Goal: Information Seeking & Learning: Learn about a topic

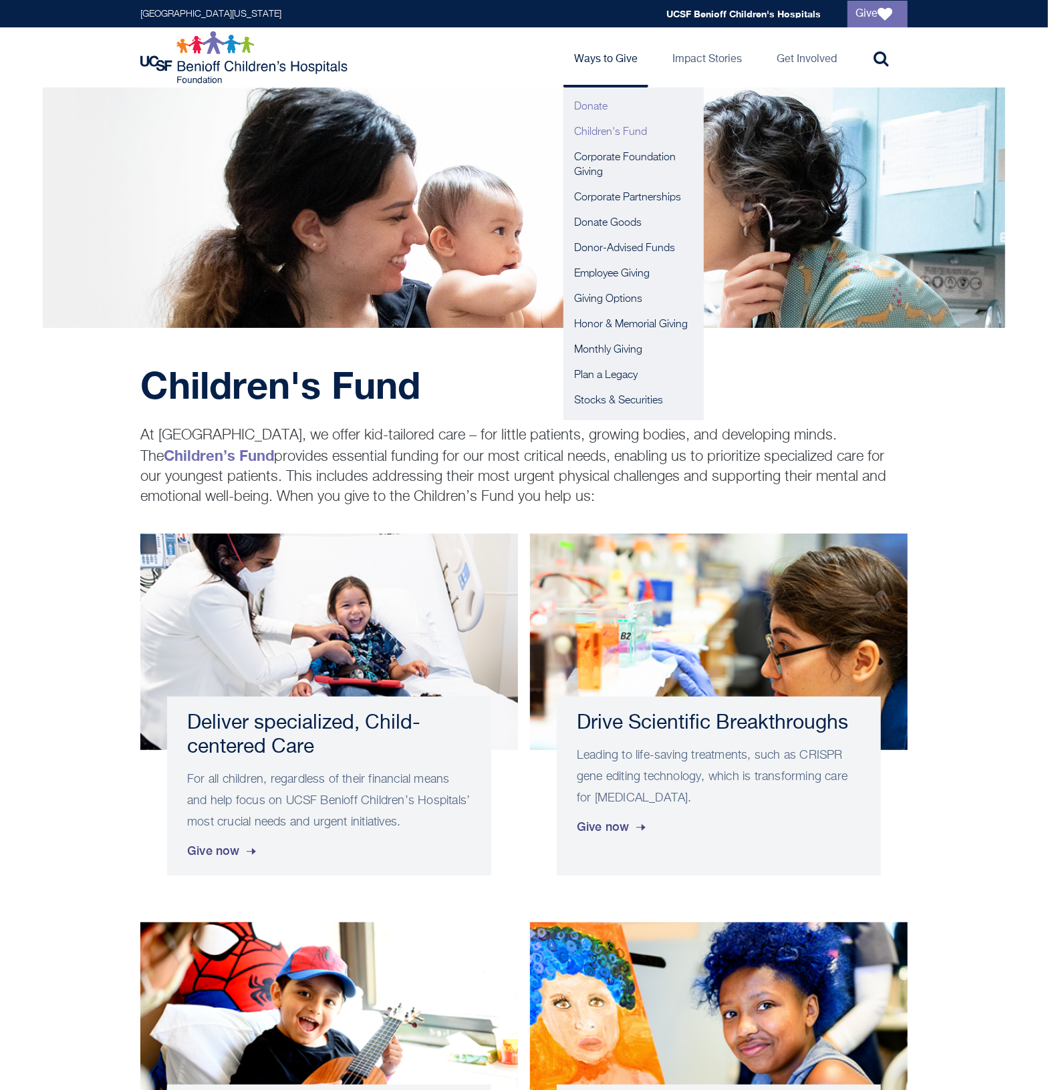
click at [599, 102] on link "Donate" at bounding box center [633, 106] width 140 height 25
click at [605, 295] on link "Giving Options" at bounding box center [633, 299] width 140 height 25
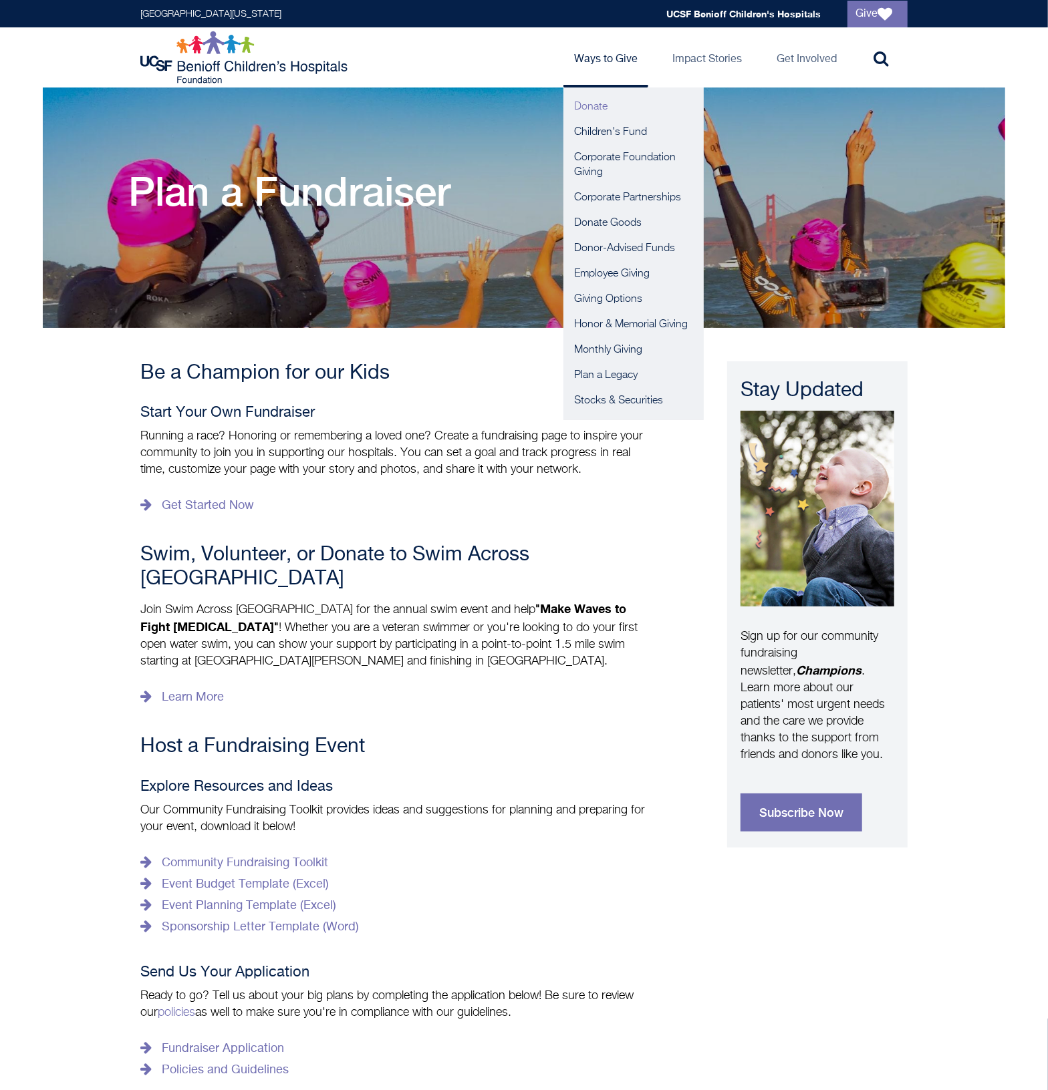
click at [609, 102] on link "Donate" at bounding box center [633, 106] width 140 height 25
click at [607, 226] on link "Donate Goods" at bounding box center [633, 222] width 140 height 25
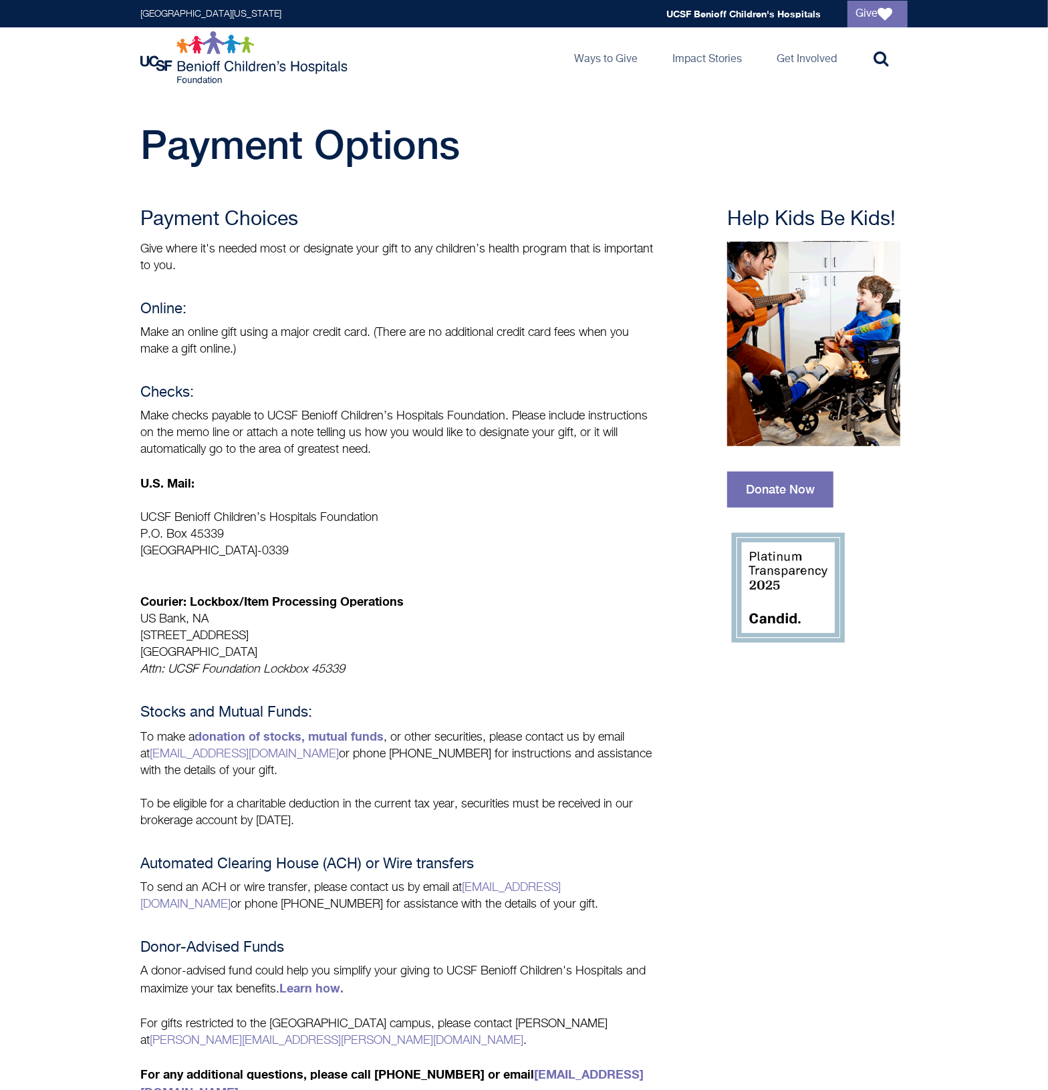
scroll to position [486, 0]
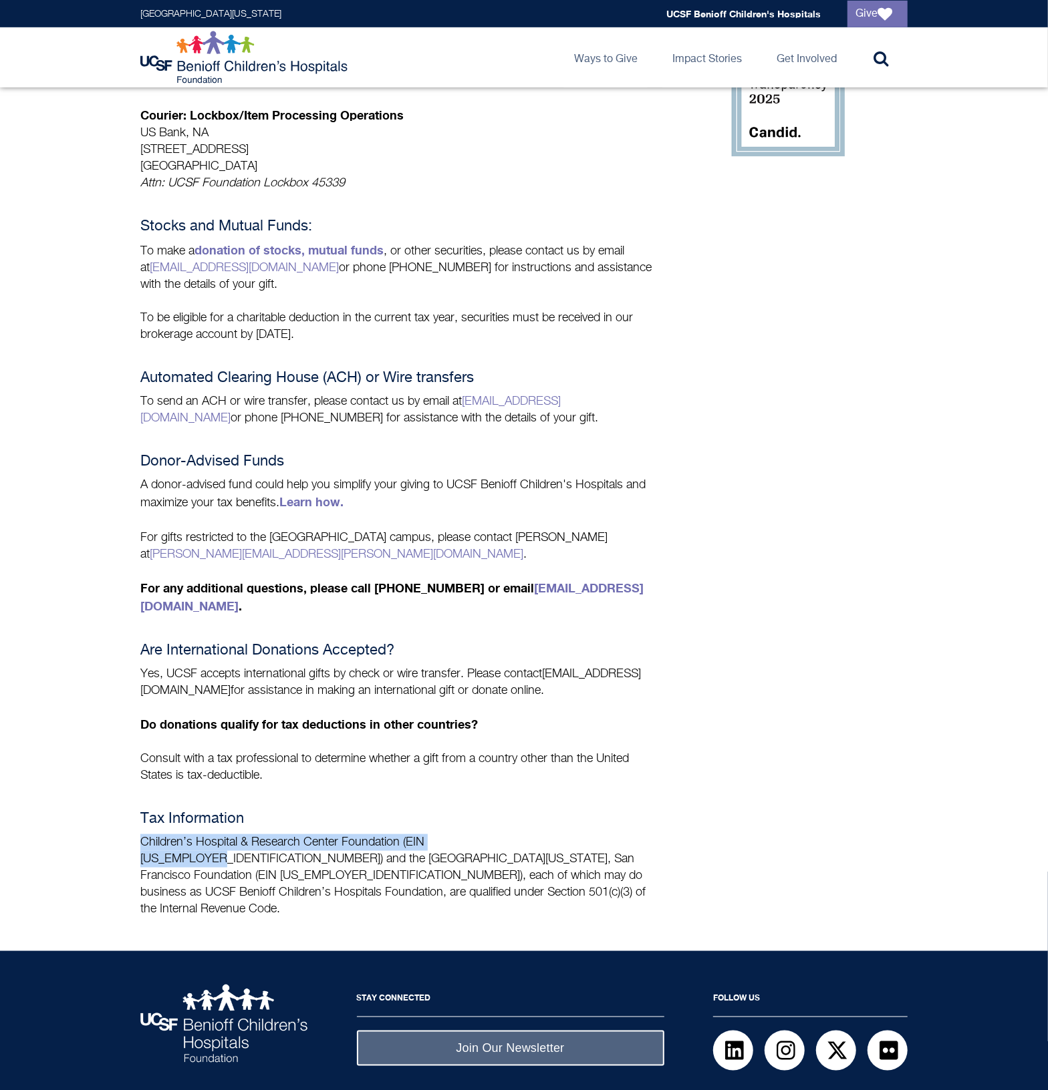
drag, startPoint x: 142, startPoint y: 798, endPoint x: 500, endPoint y: 794, distance: 358.1
click at [500, 834] on p "Children’s Hospital & Research Center Foundation (EIN 94-1657474) and the Unive…" at bounding box center [397, 876] width 514 height 84
copy p "Children’s Hospital & Research Center Foundation (EIN 94-1657474)"
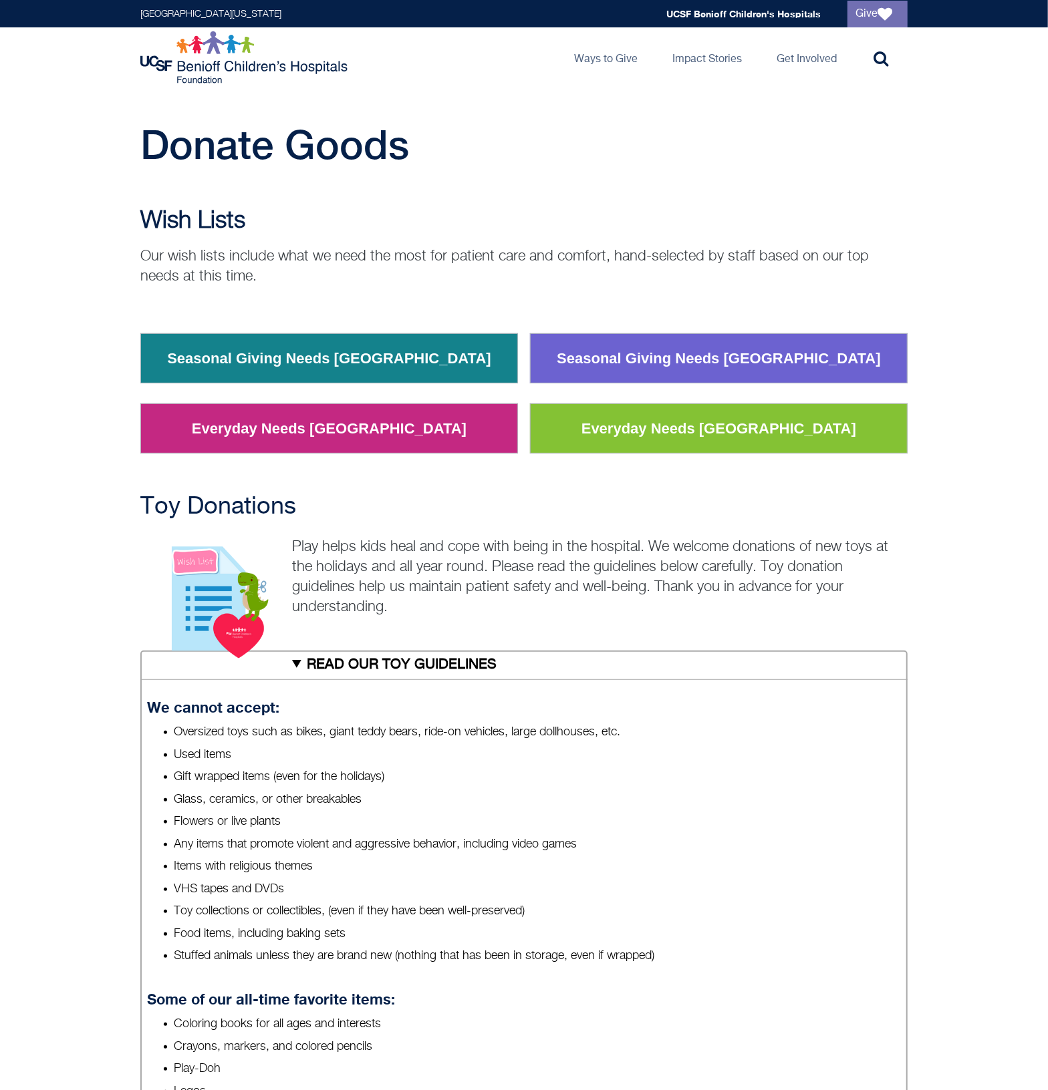
click at [462, 251] on p "Our wish lists include what we need the most for patient care and comfort, hand…" at bounding box center [523, 267] width 767 height 40
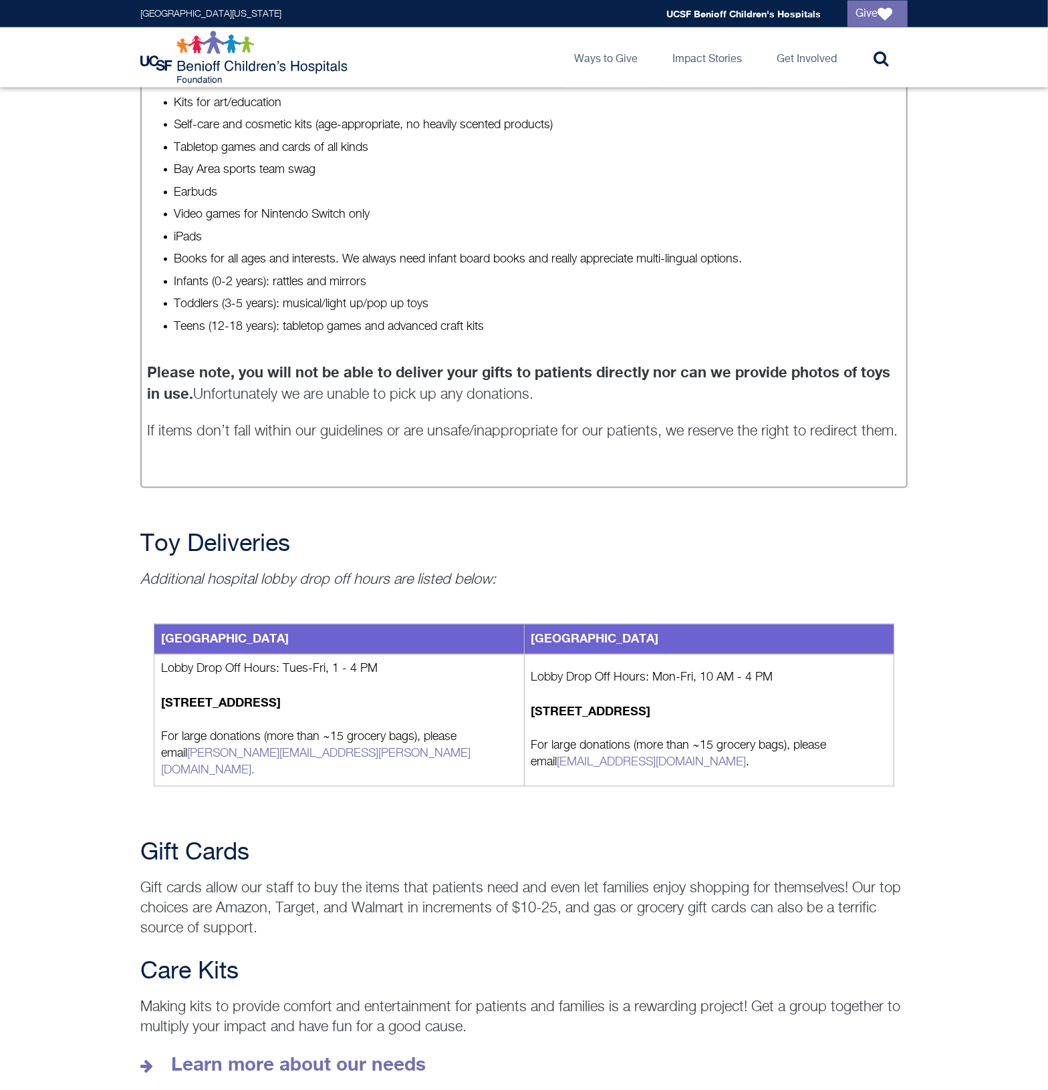
scroll to position [1252, 0]
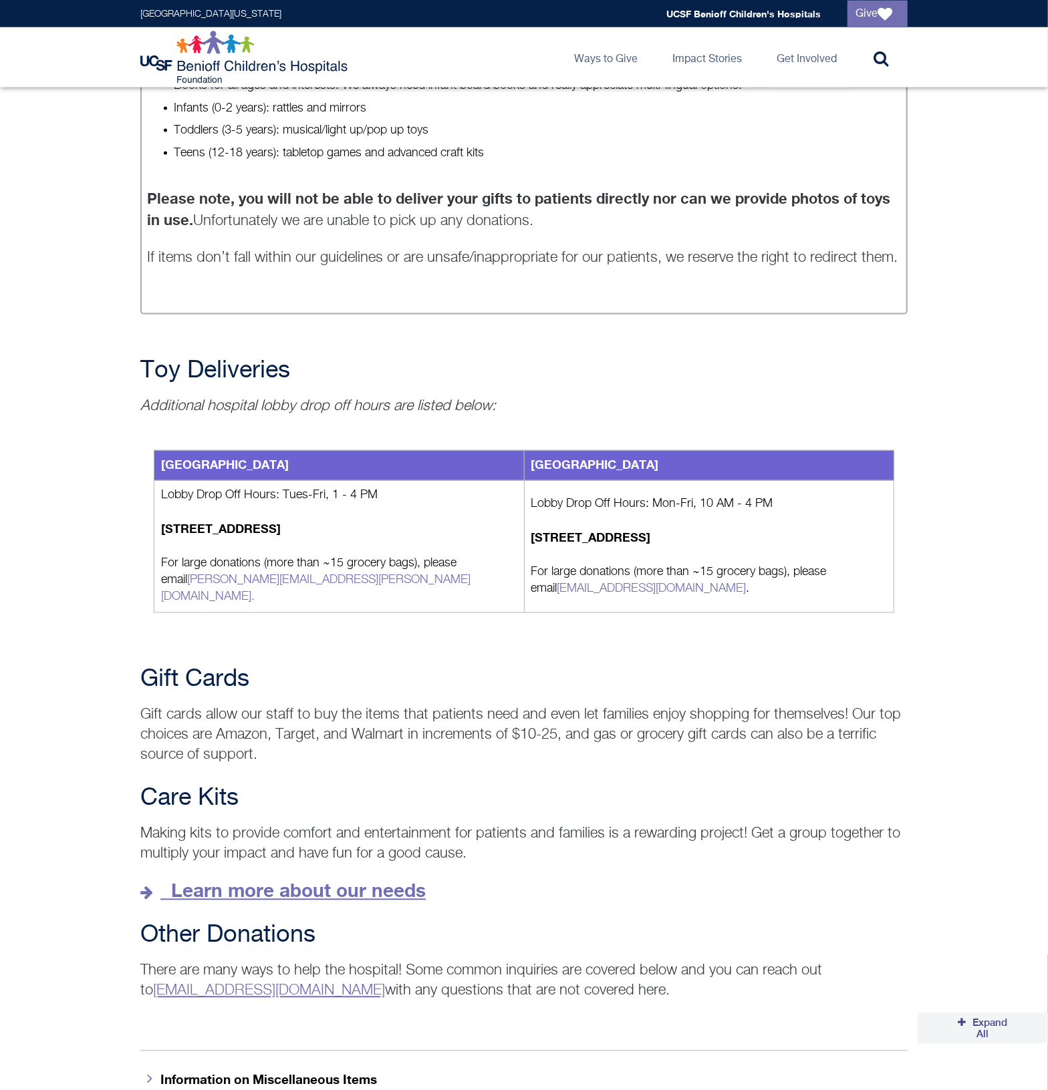
click at [312, 880] on strong "Learn more about our needs" at bounding box center [298, 891] width 255 height 22
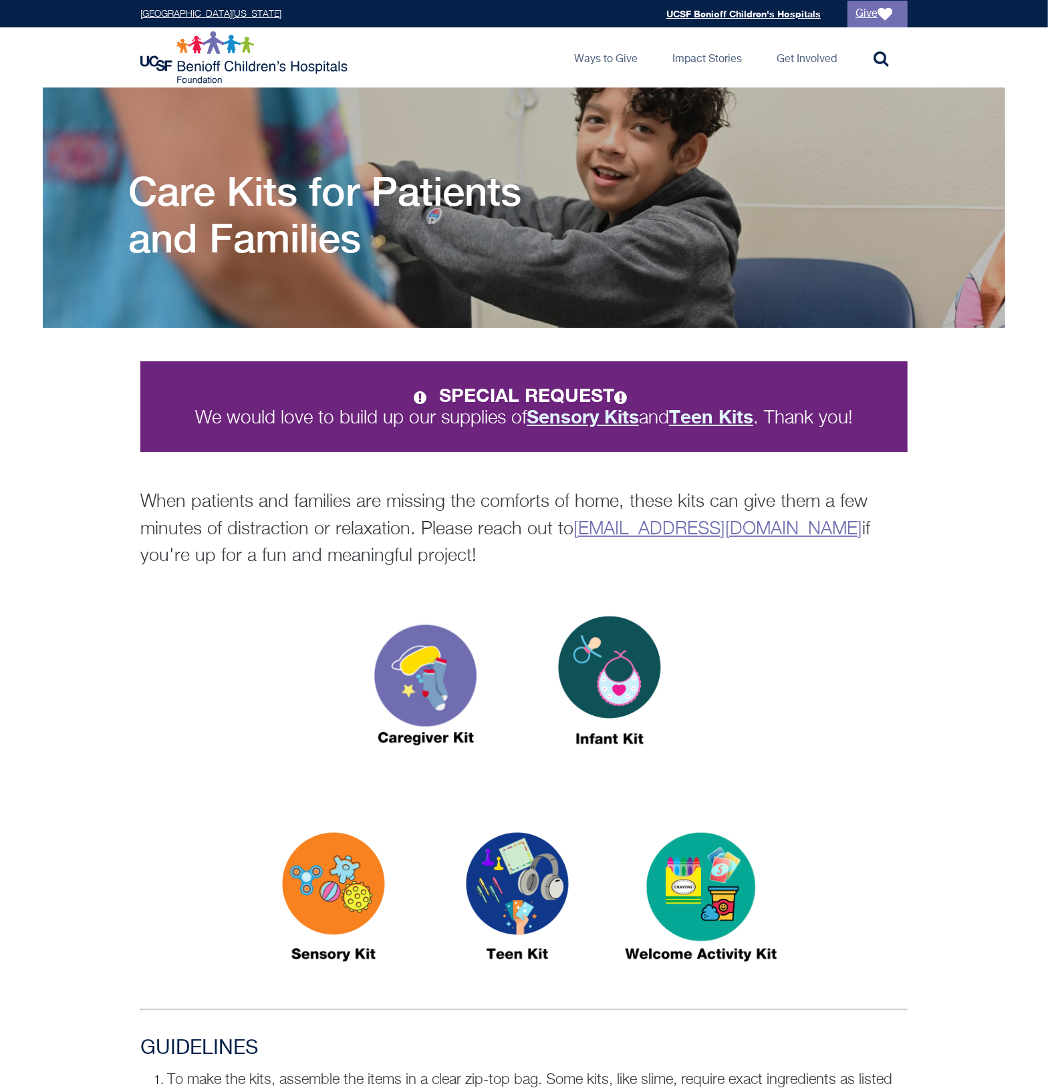
click at [952, 512] on div "SPECIAL REQUEST We would love to build up our supplies of Sensory Kits and Teen…" at bounding box center [524, 449] width 1048 height 243
